Goal: Task Accomplishment & Management: Manage account settings

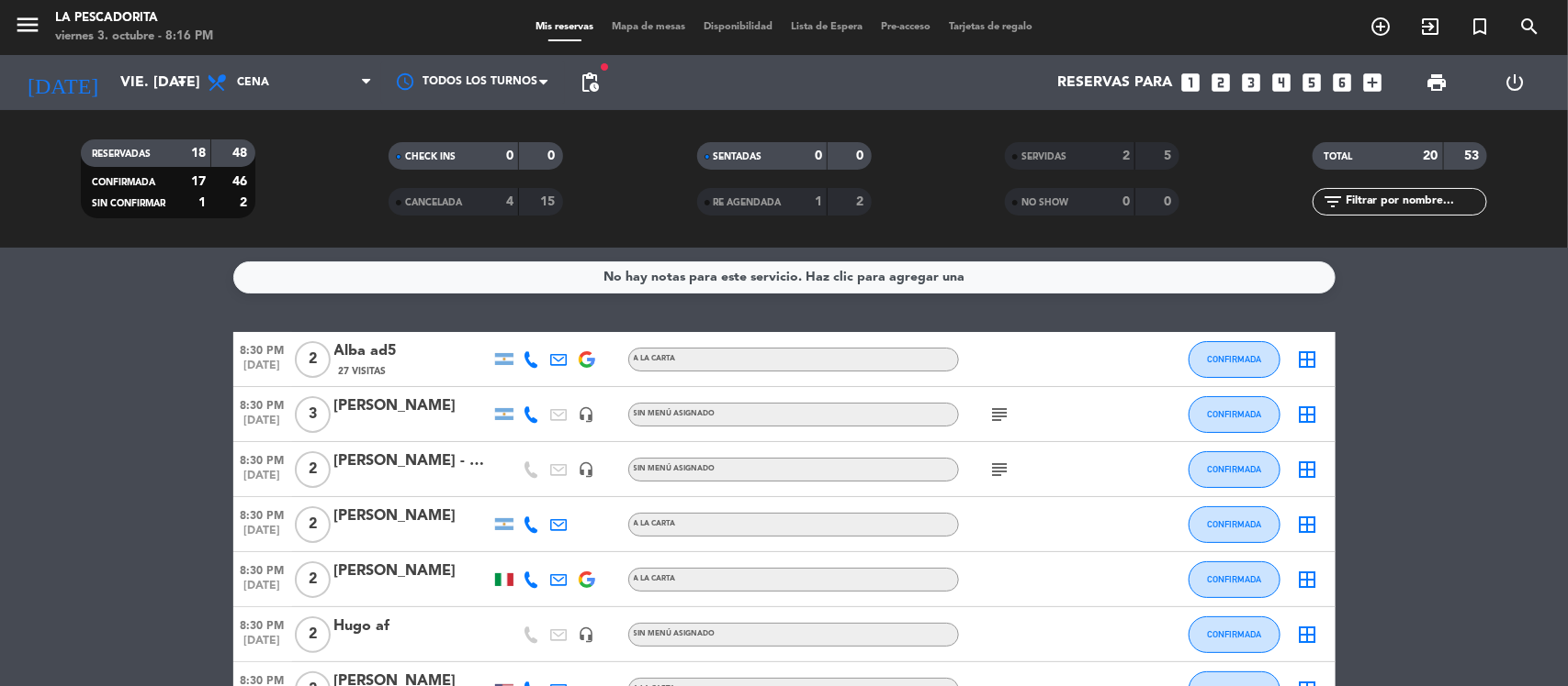
click at [1047, 155] on span "SERVIDAS" at bounding box center [1044, 157] width 45 height 9
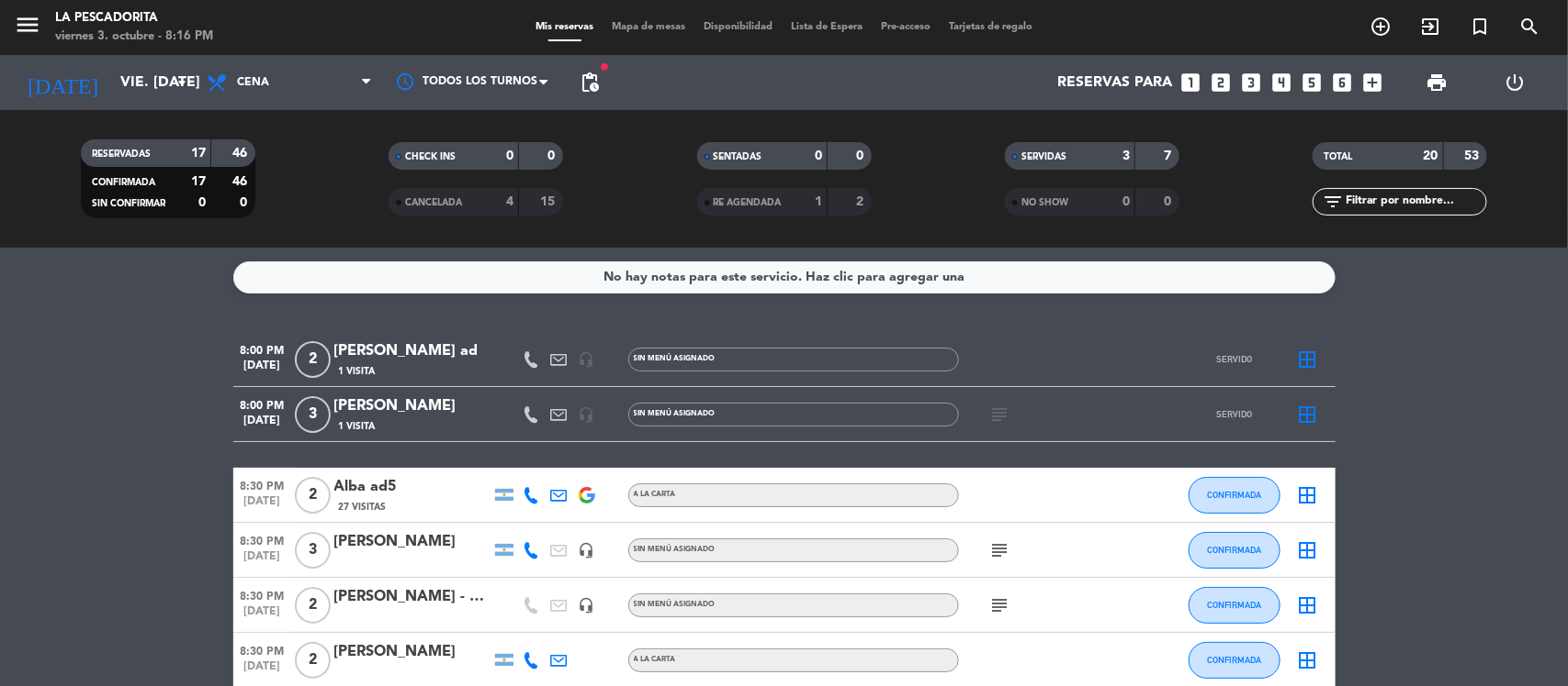
click at [425, 422] on div "1 Visita" at bounding box center [412, 426] width 156 height 16
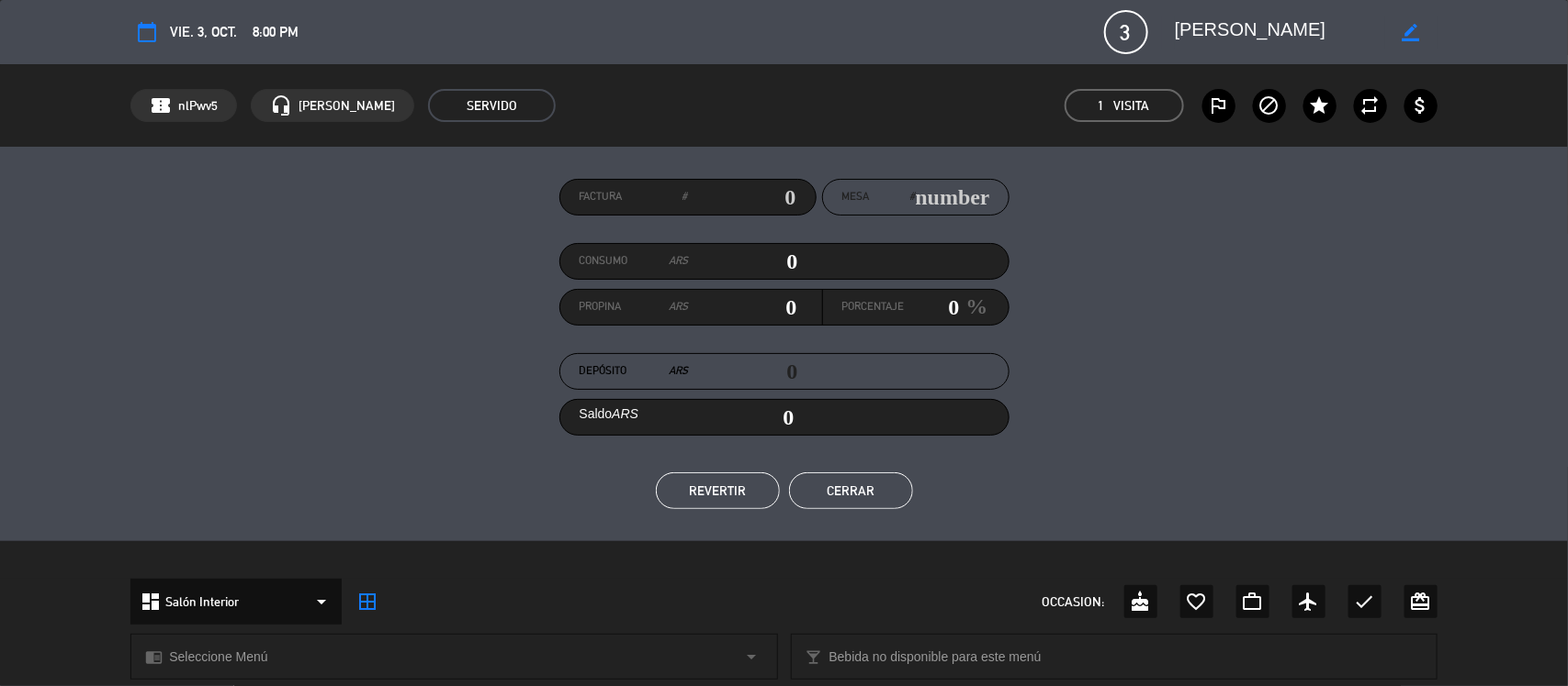
click at [1398, 30] on div "border_color" at bounding box center [1411, 32] width 53 height 33
click at [1417, 24] on icon "border_color" at bounding box center [1410, 32] width 18 height 18
type textarea "[PERSON_NAME] af37"
click at [1405, 29] on icon at bounding box center [1410, 32] width 18 height 18
click at [860, 500] on button "Cerrar" at bounding box center [851, 490] width 124 height 37
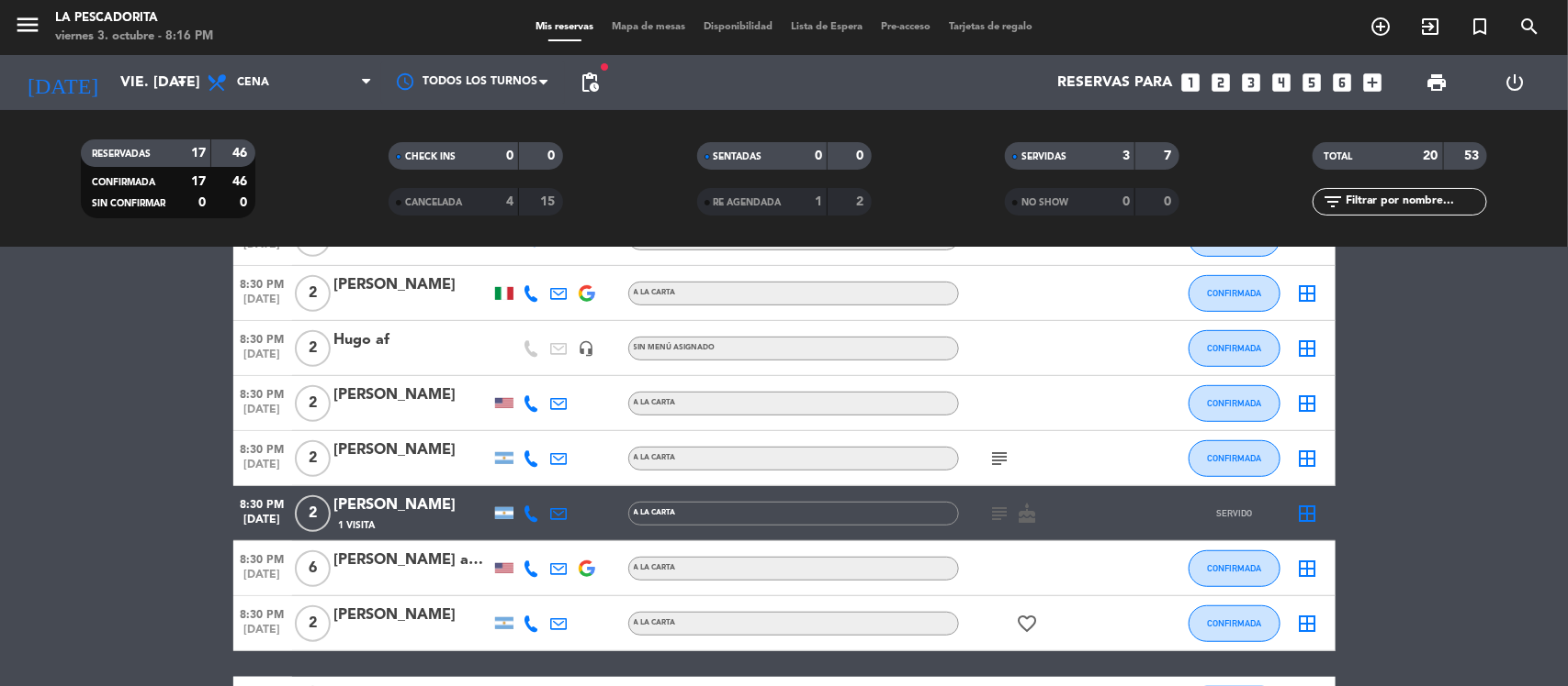
scroll to position [459, 0]
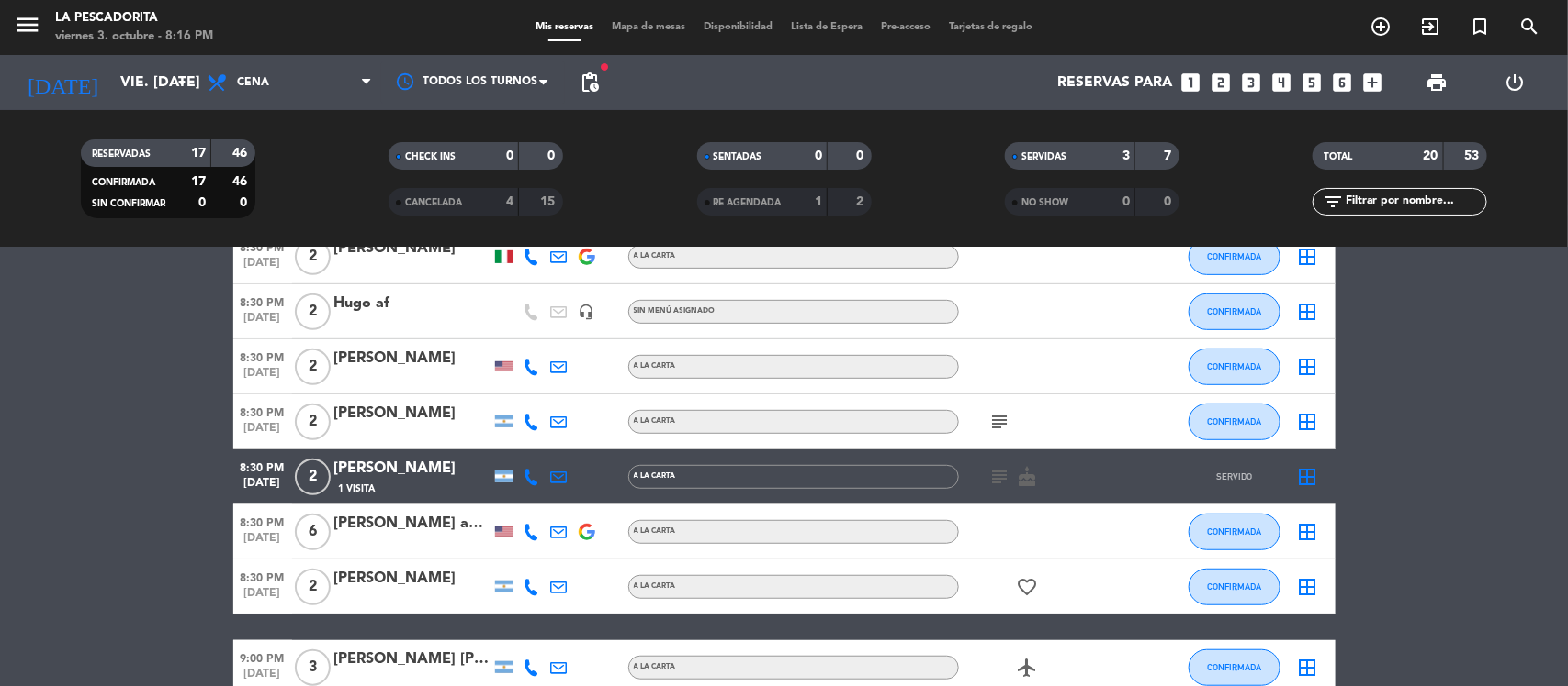
click at [412, 470] on div "Martin Farray" at bounding box center [412, 469] width 156 height 23
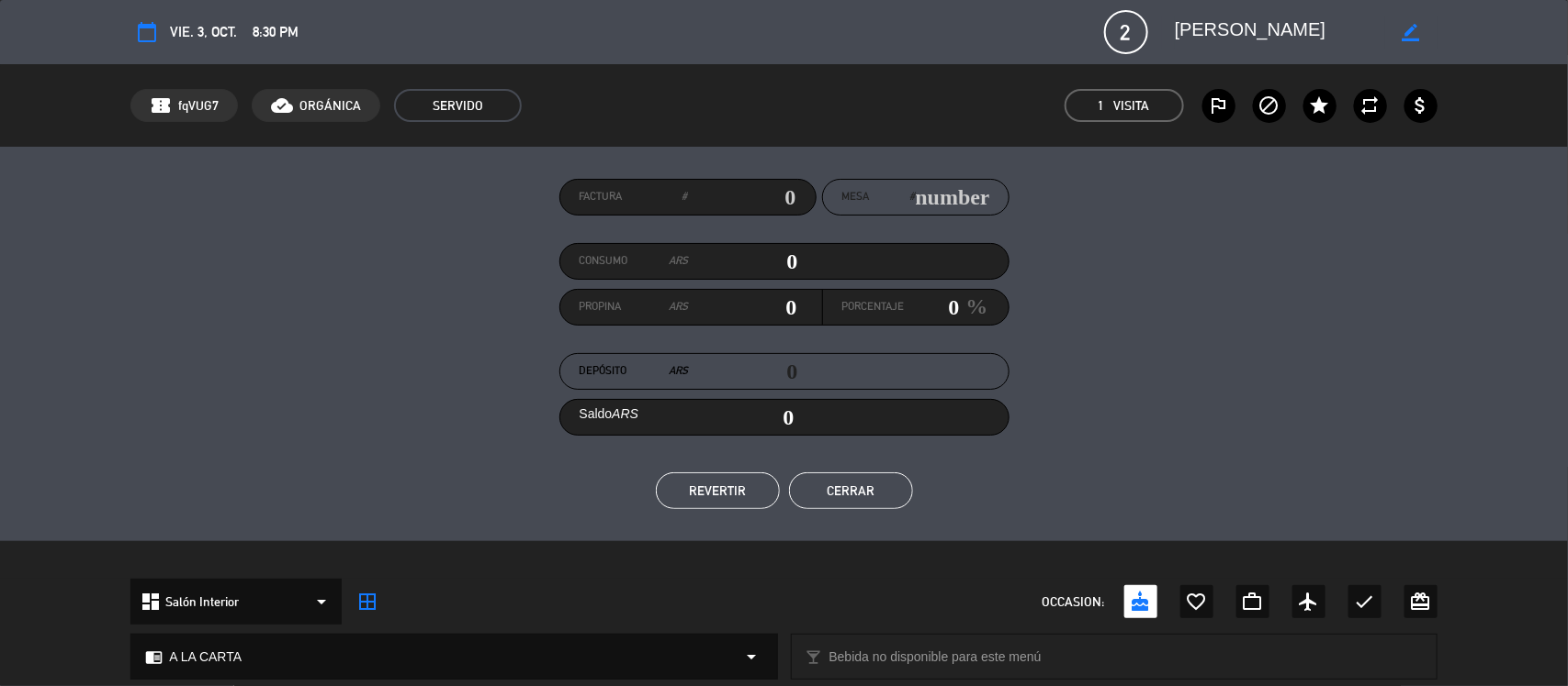
click at [1407, 27] on icon "border_color" at bounding box center [1410, 32] width 18 height 18
type textarea "[PERSON_NAME] Farray1"
click at [1407, 27] on icon at bounding box center [1410, 32] width 18 height 18
click at [852, 486] on button "Cerrar" at bounding box center [851, 490] width 124 height 37
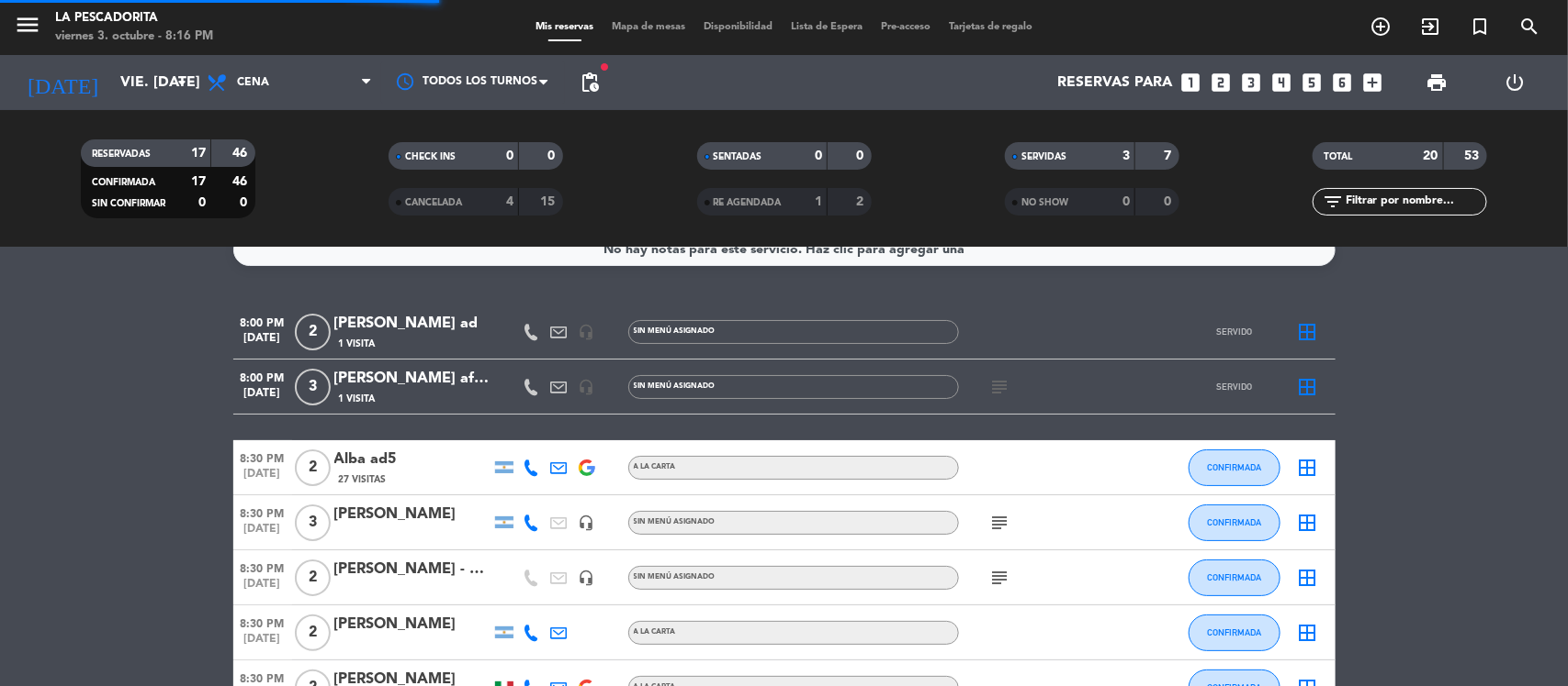
scroll to position [0, 0]
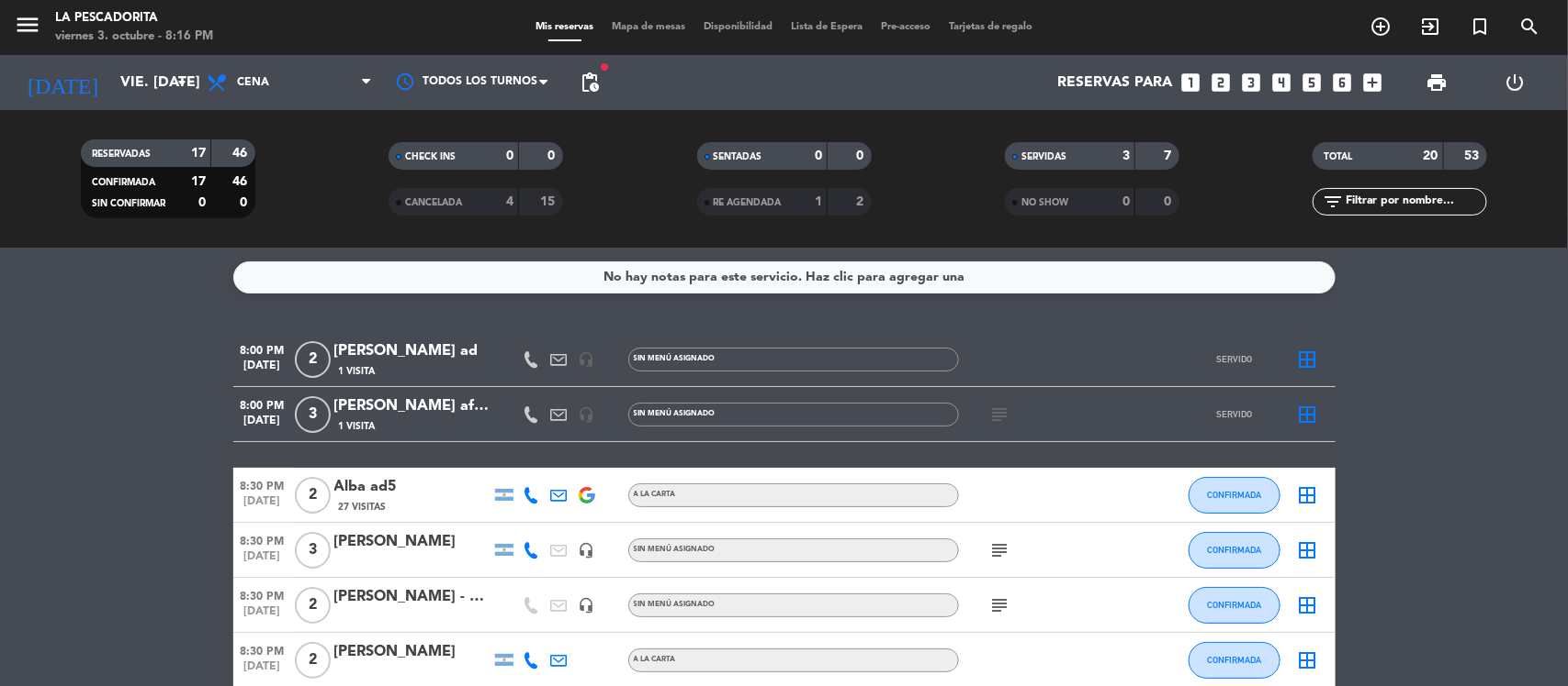
click at [432, 360] on div "marcelo algrain ad" at bounding box center [412, 350] width 156 height 23
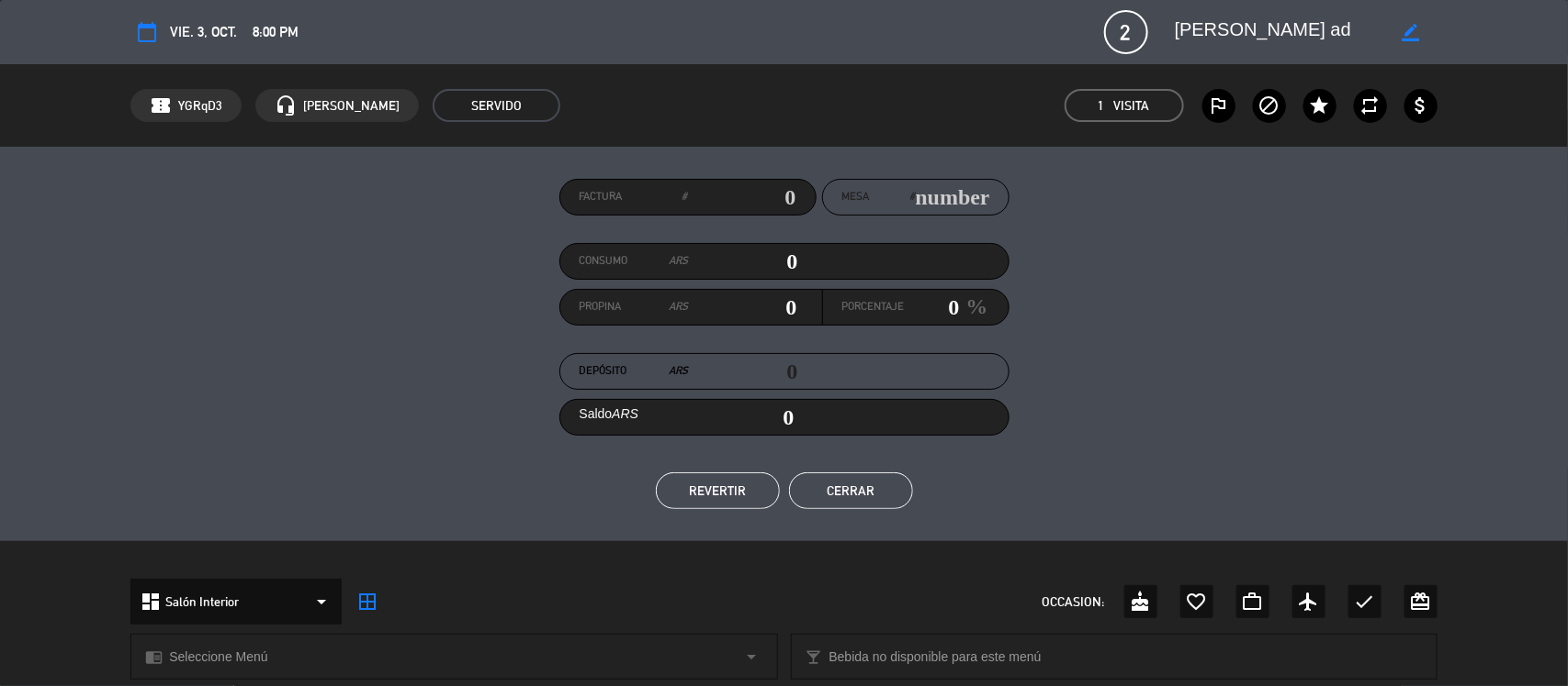
click at [1410, 27] on icon "border_color" at bounding box center [1410, 32] width 18 height 18
type textarea "[PERSON_NAME] ad36"
click at [1410, 27] on icon at bounding box center [1410, 32] width 18 height 18
click at [852, 480] on button "Cerrar" at bounding box center [851, 490] width 124 height 37
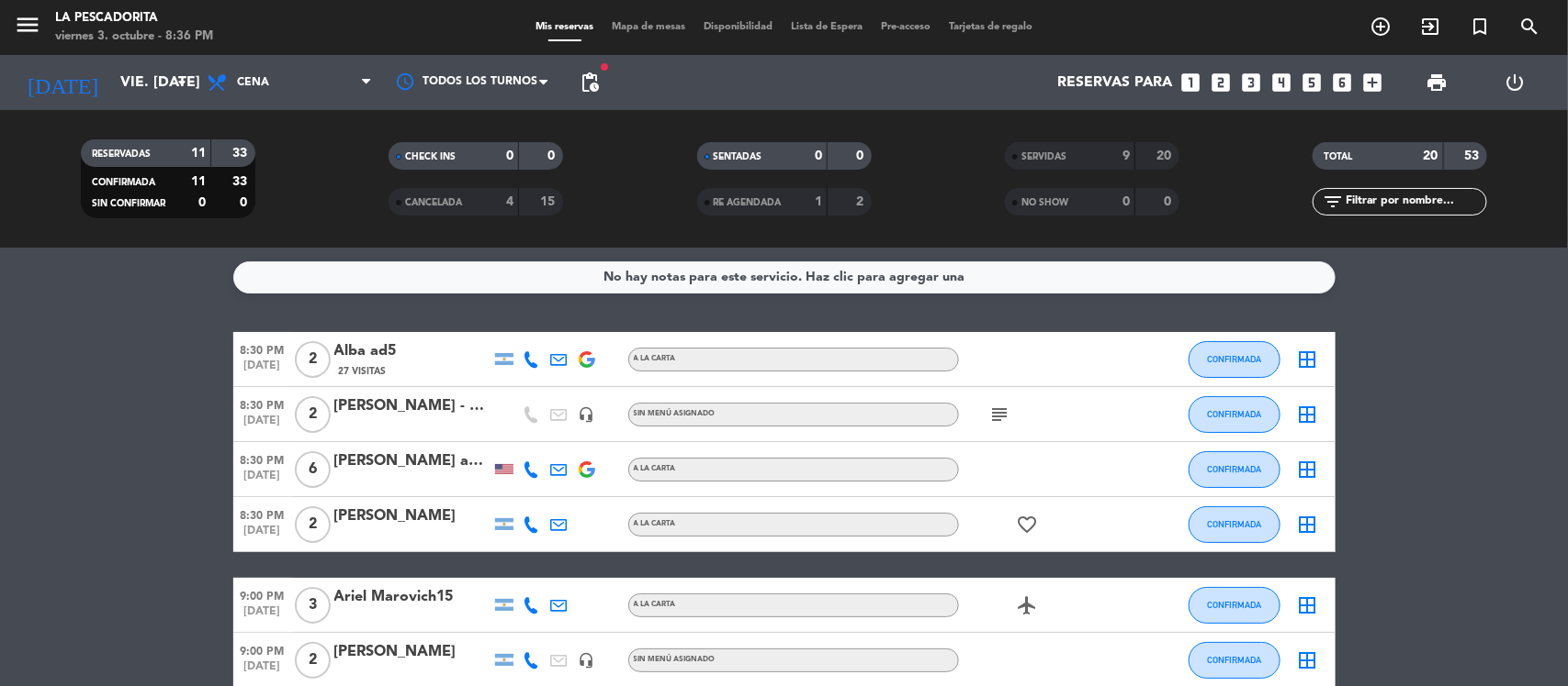
click at [1066, 155] on span "SERVIDAS" at bounding box center [1044, 157] width 45 height 9
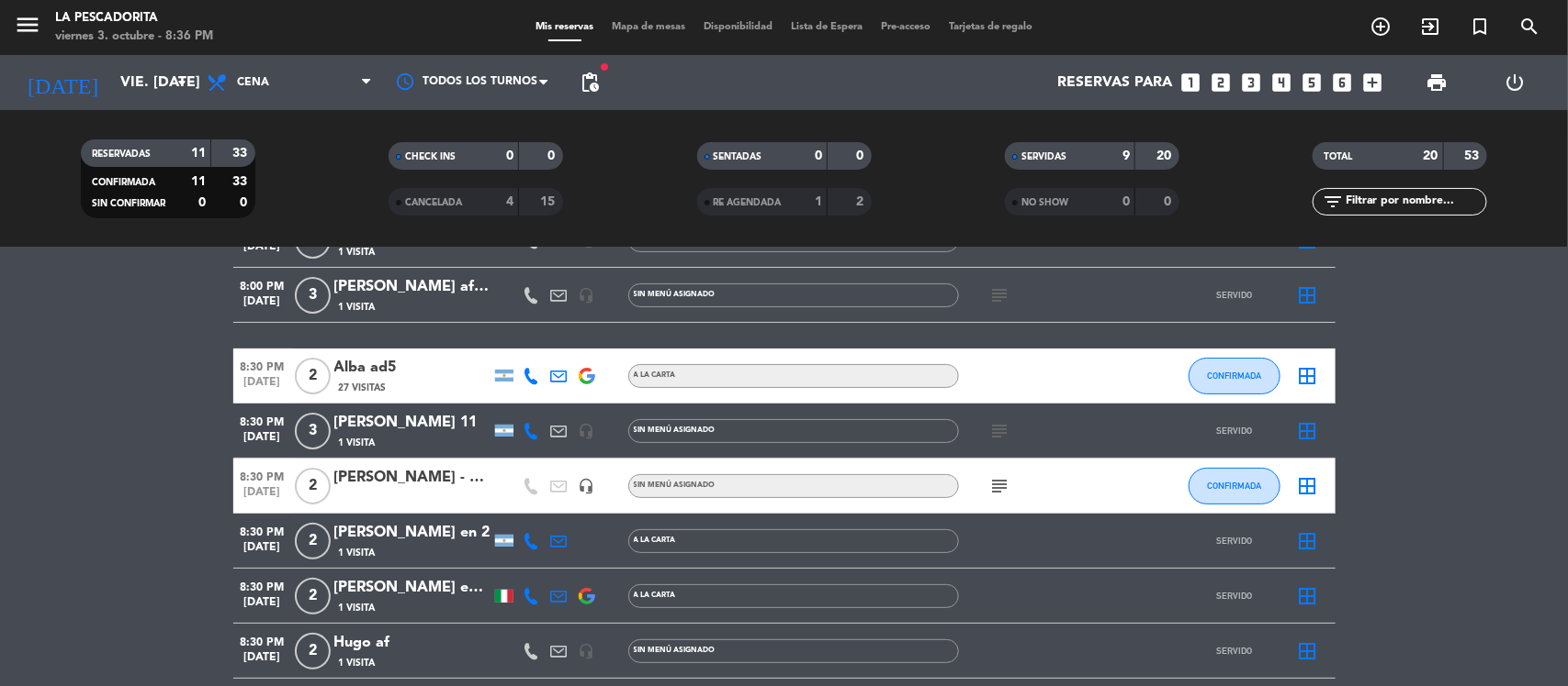
scroll to position [230, 0]
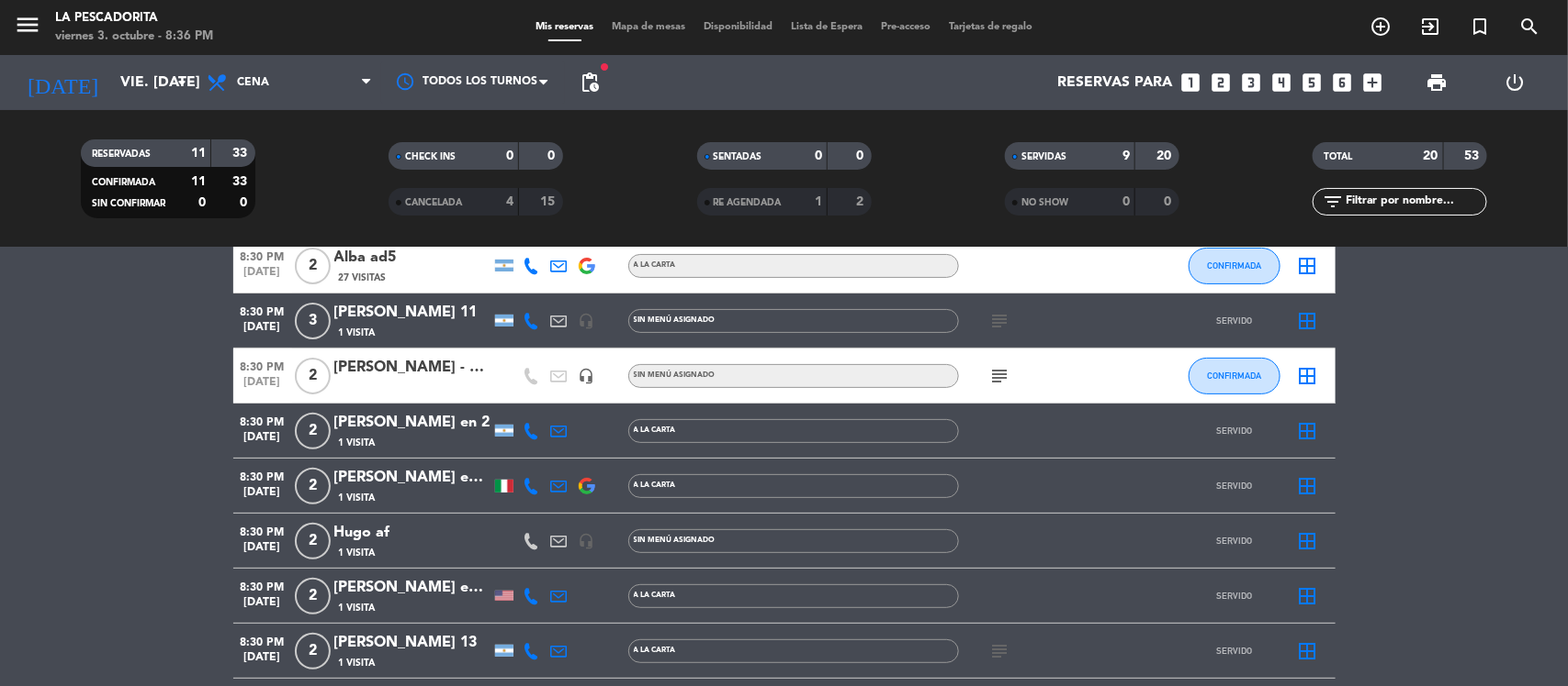
click at [400, 535] on div "Hugo af" at bounding box center [412, 532] width 156 height 23
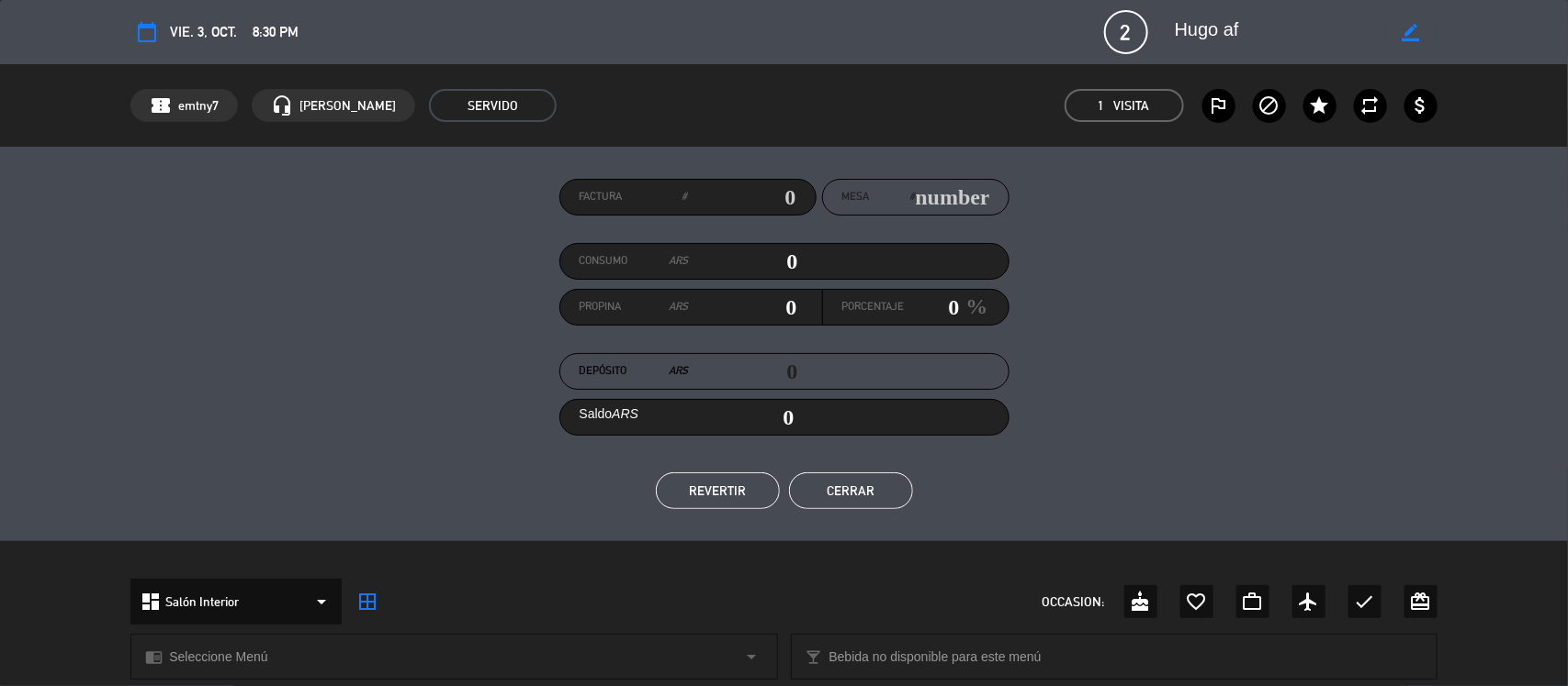
click at [1420, 32] on div "border_color" at bounding box center [1411, 32] width 53 height 33
click at [1403, 28] on icon "border_color" at bounding box center [1410, 32] width 18 height 18
click at [1402, 28] on icon at bounding box center [1410, 32] width 18 height 18
click at [1402, 25] on icon "border_color" at bounding box center [1410, 32] width 18 height 18
type textarea "Hugo af35"
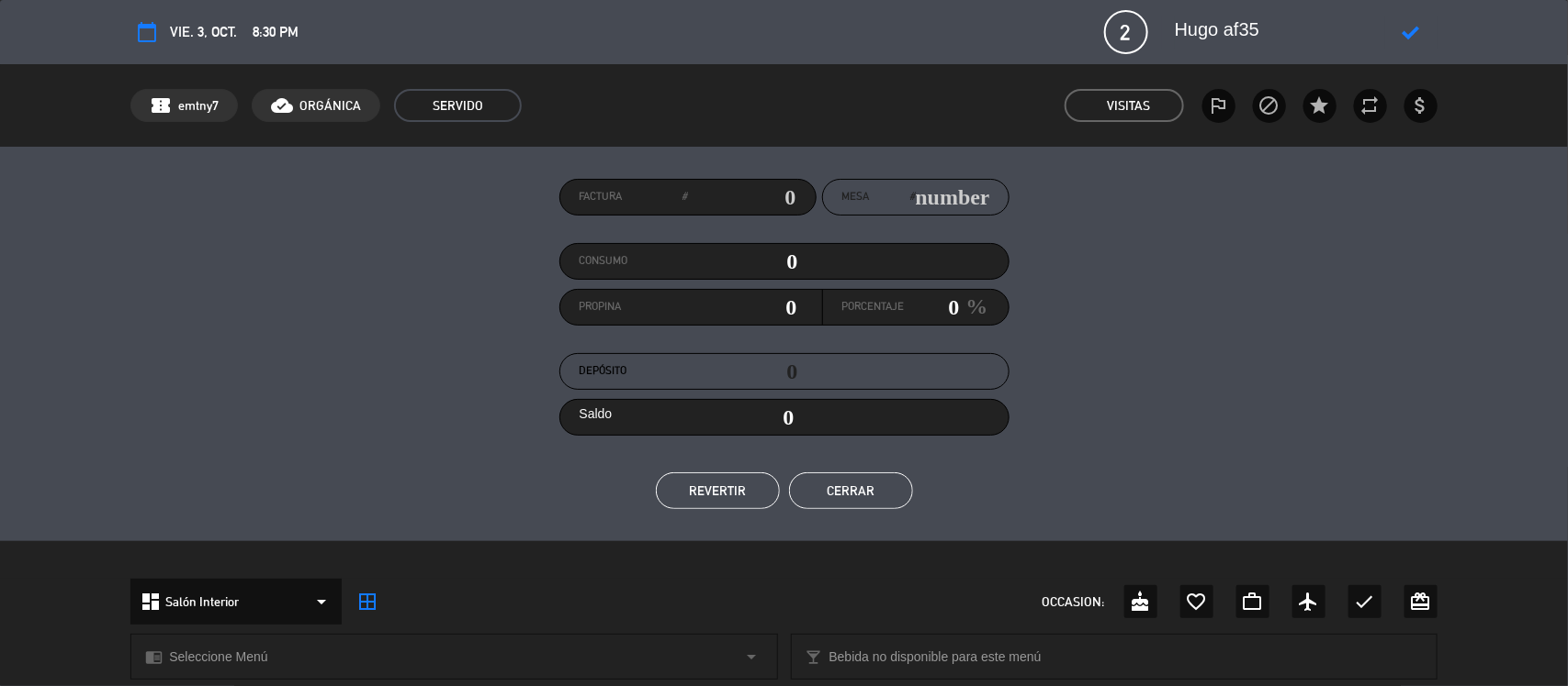
click at [1414, 25] on icon at bounding box center [1410, 32] width 18 height 18
click at [862, 483] on button "Cerrar" at bounding box center [851, 490] width 124 height 37
